Goal: Transaction & Acquisition: Download file/media

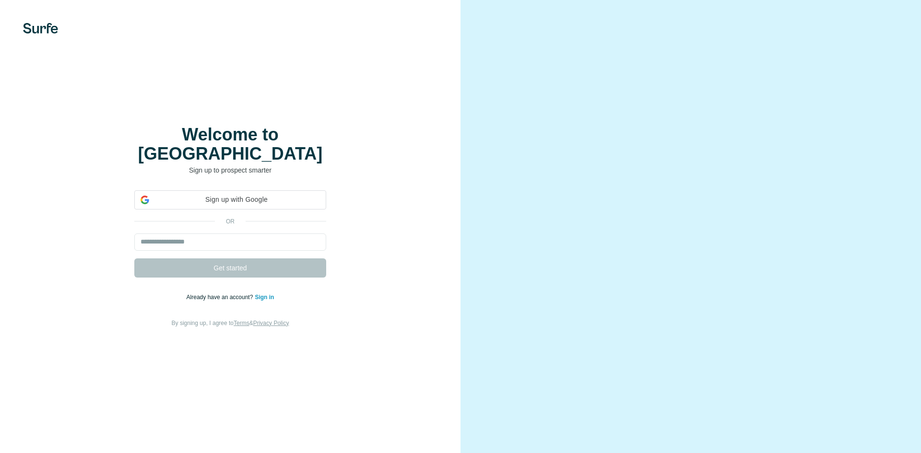
click at [229, 209] on iframe at bounding box center [231, 219] width 202 height 21
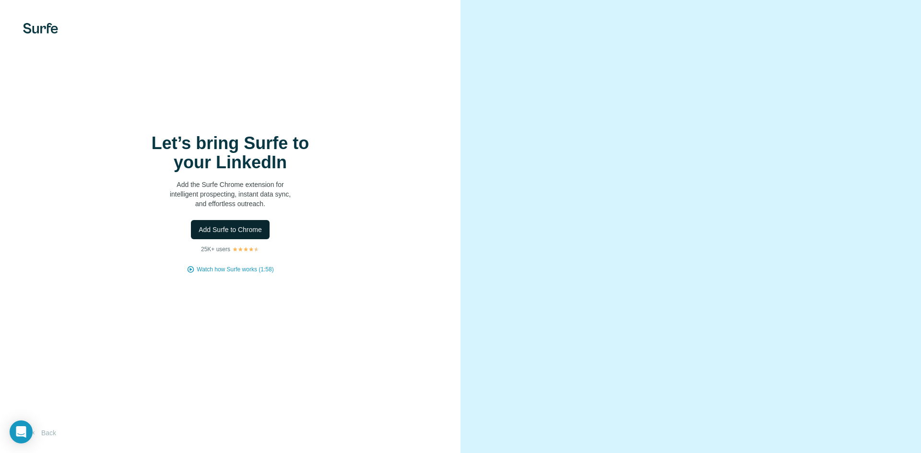
click at [236, 229] on span "Add Surfe to Chrome" at bounding box center [230, 230] width 63 height 10
click at [242, 269] on span "Watch how Surfe works (1:58)" at bounding box center [235, 269] width 77 height 9
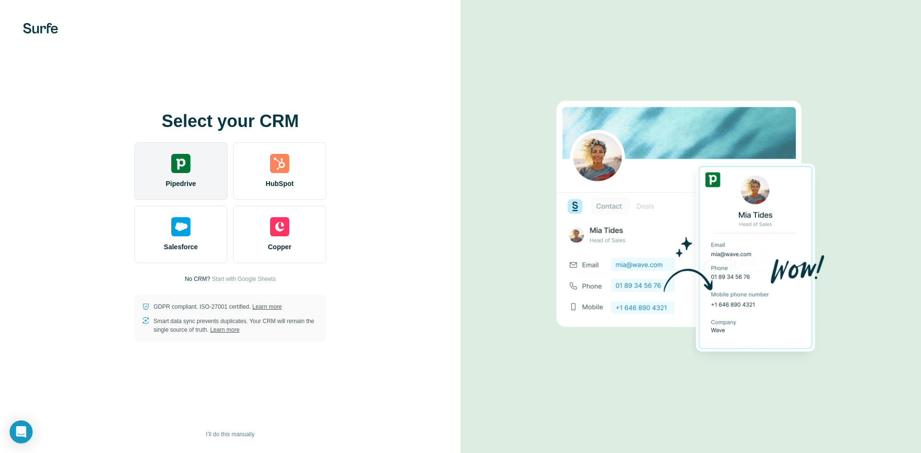
click at [196, 171] on div "Pipedrive" at bounding box center [180, 171] width 93 height 58
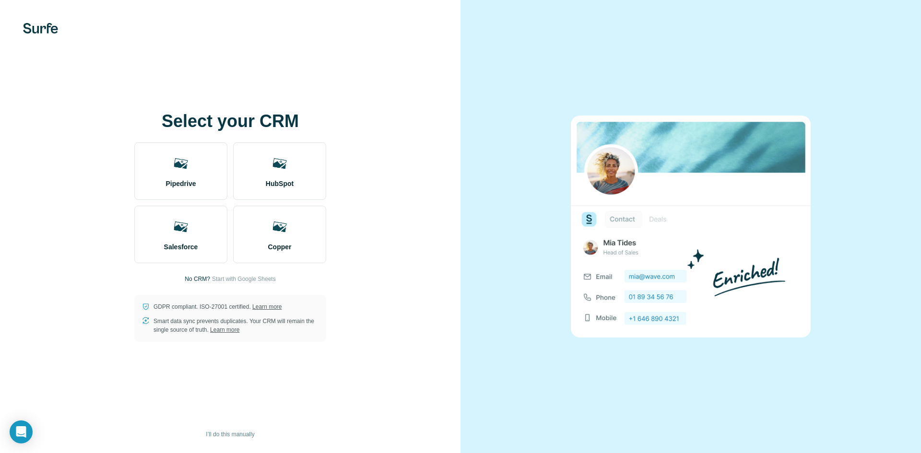
click at [651, 247] on div at bounding box center [691, 226] width 461 height 453
